Goal: Task Accomplishment & Management: Manage account settings

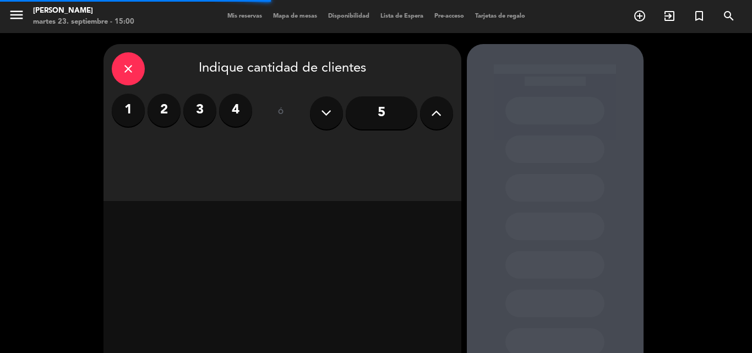
click at [244, 13] on span "Mis reservas" at bounding box center [245, 16] width 46 height 6
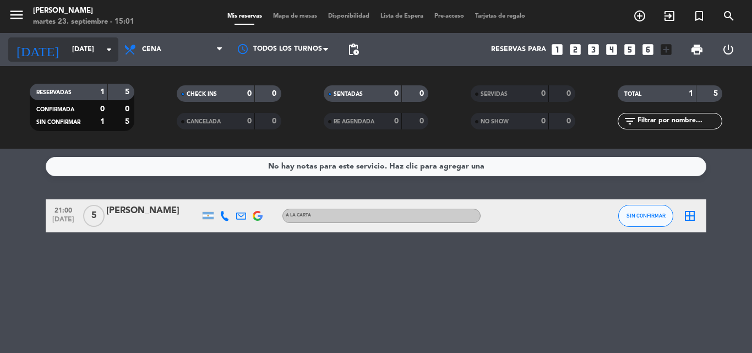
click at [82, 52] on input "[DATE]" at bounding box center [113, 49] width 93 height 19
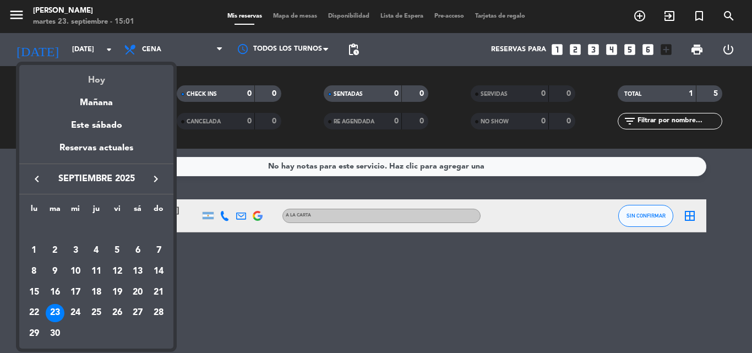
click at [102, 83] on div "Hoy" at bounding box center [96, 76] width 154 height 23
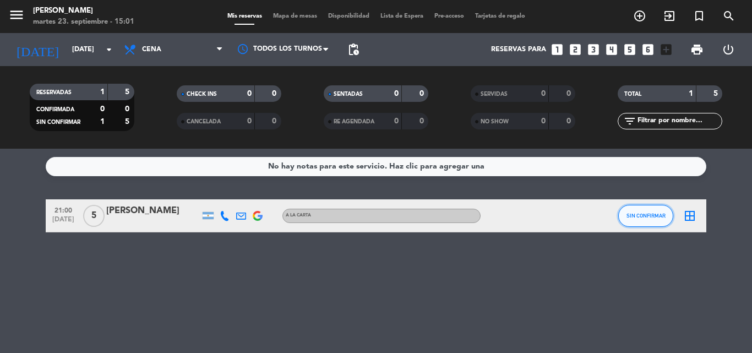
click at [649, 222] on button "SIN CONFIRMAR" at bounding box center [645, 216] width 55 height 22
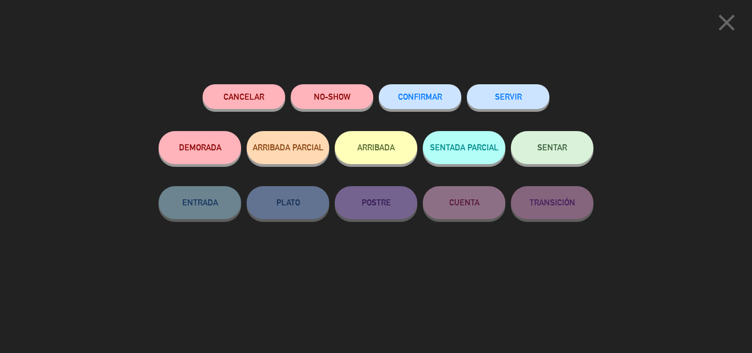
click at [424, 115] on div "CONFIRMAR" at bounding box center [420, 107] width 83 height 47
click at [422, 97] on span "CONFIRMAR" at bounding box center [420, 96] width 44 height 9
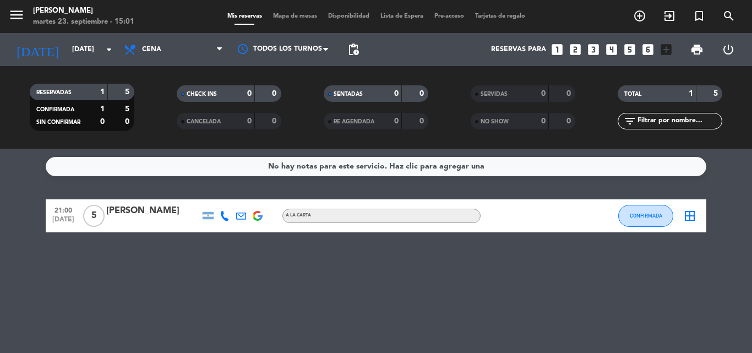
click at [99, 217] on span "5" at bounding box center [93, 216] width 21 height 22
click at [275, 271] on div "No hay notas para este servicio. Haz clic para agregar una 21:00 [DATE] 5 Plano…" at bounding box center [376, 251] width 752 height 204
